Goal: Task Accomplishment & Management: Complete application form

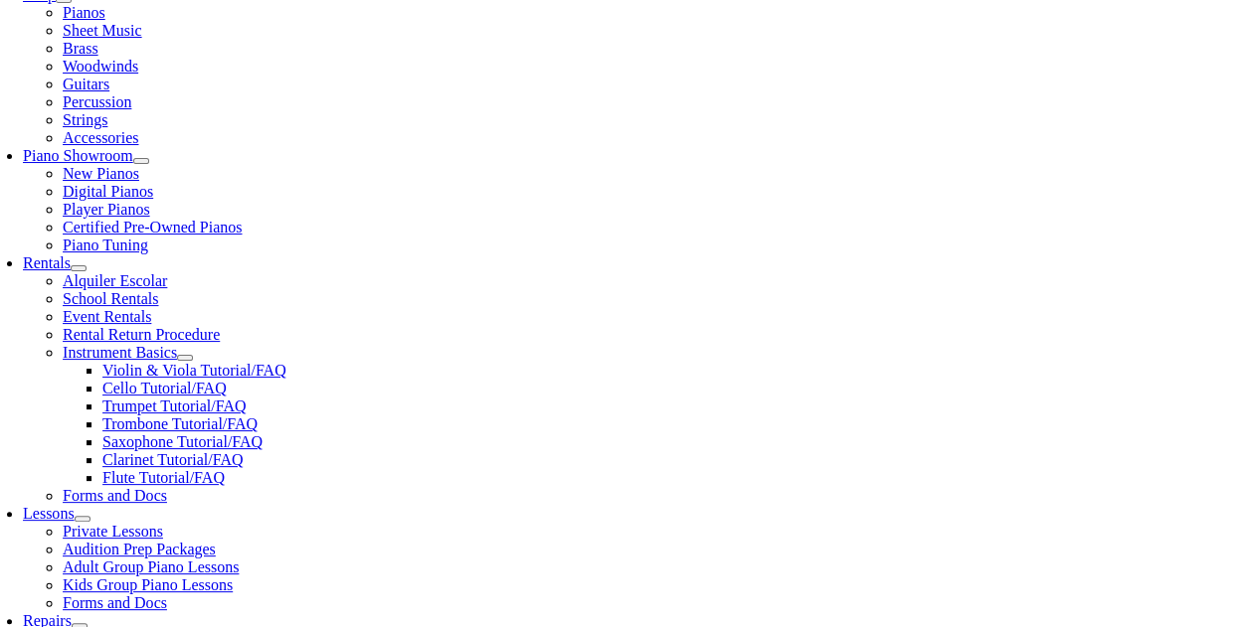
scroll to position [497, 0]
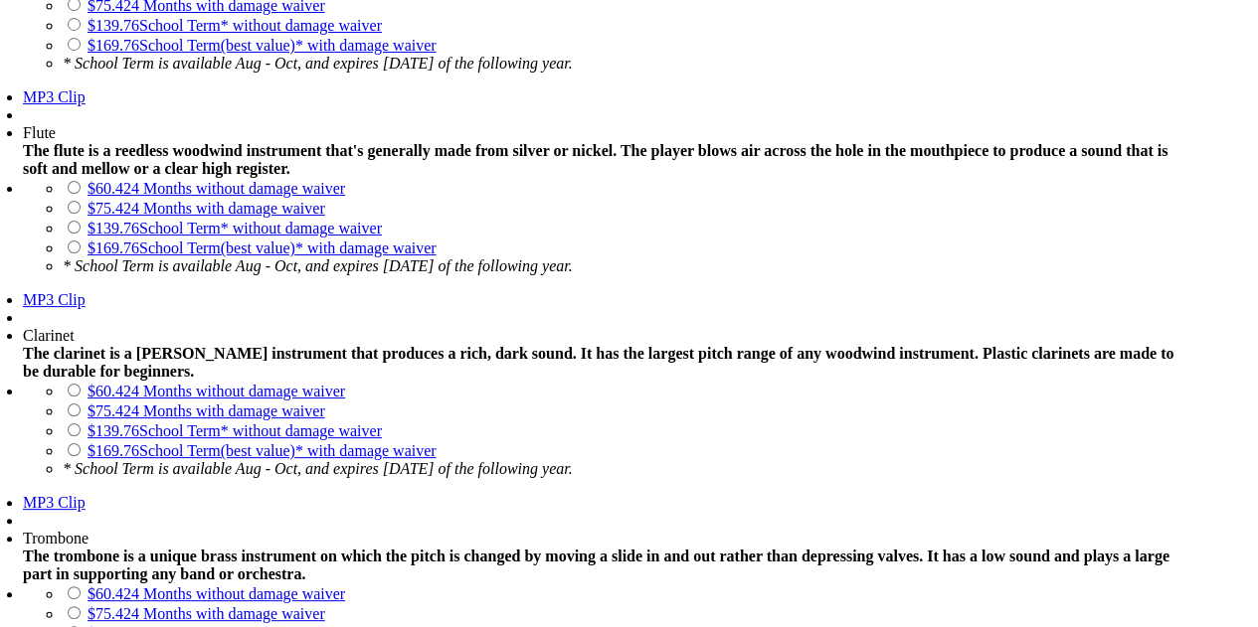
scroll to position [2188, 0]
